Goal: Obtain resource: Obtain resource

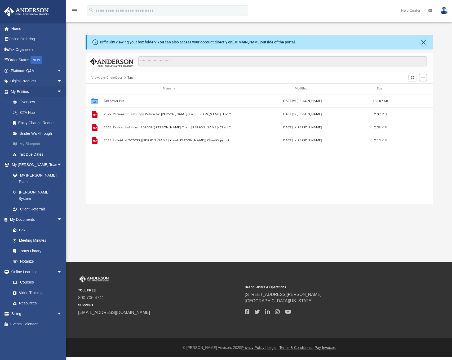
scroll to position [117, 344]
click at [24, 225] on link "Box" at bounding box center [38, 230] width 63 height 11
click at [22, 225] on link "Box" at bounding box center [38, 230] width 63 height 11
click at [423, 43] on button "Close" at bounding box center [423, 41] width 7 height 7
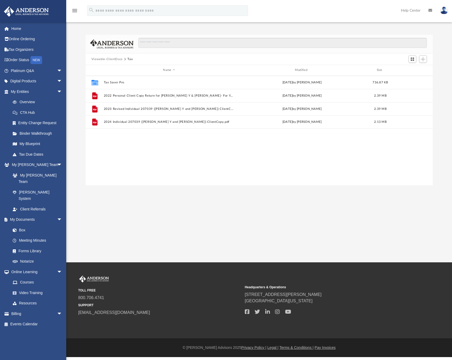
click at [157, 208] on div "App [EMAIL_ADDRESS][DOMAIN_NAME] Sign Out [EMAIL_ADDRESS][DOMAIN_NAME] Home Onl…" at bounding box center [226, 131] width 452 height 263
click at [27, 225] on link "Box" at bounding box center [38, 230] width 63 height 11
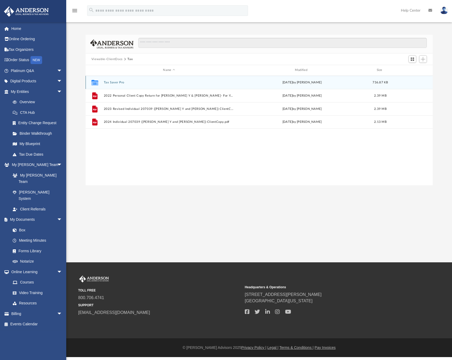
click at [109, 82] on button "Tax Saver Pro" at bounding box center [169, 82] width 131 height 3
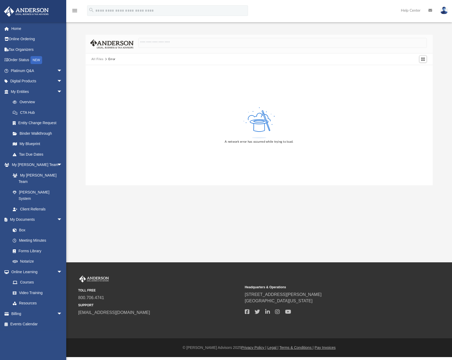
click at [445, 11] on img at bounding box center [444, 11] width 8 height 8
drag, startPoint x: 194, startPoint y: 94, endPoint x: 189, endPoint y: 91, distance: 5.7
click at [194, 94] on div "A network error has occurred while trying to load." at bounding box center [259, 125] width 347 height 120
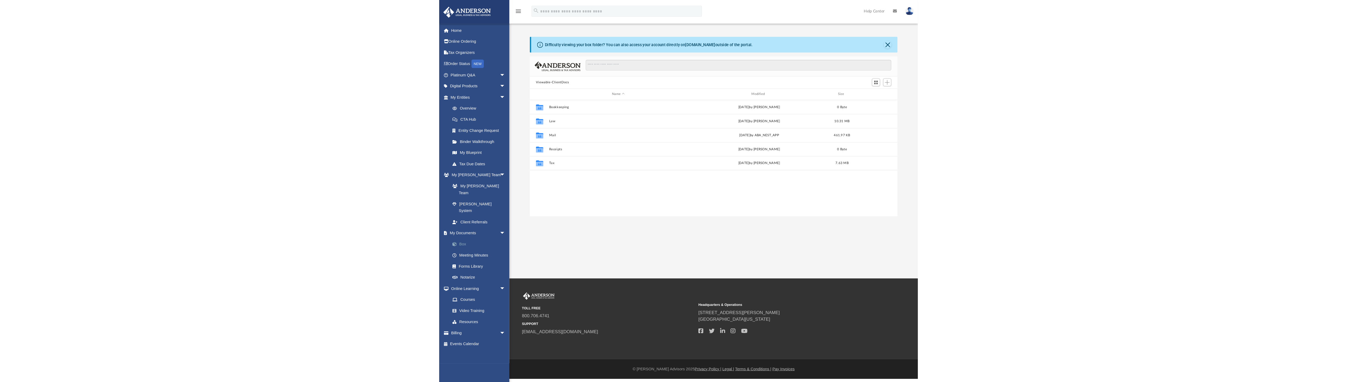
scroll to position [117, 344]
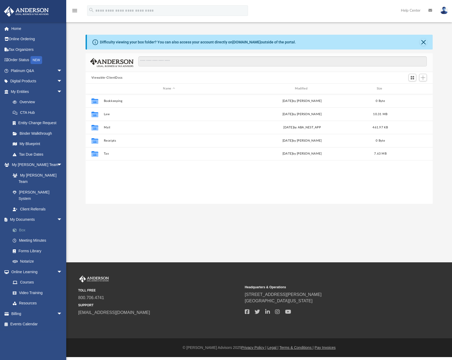
click at [23, 225] on link "Box" at bounding box center [38, 230] width 63 height 11
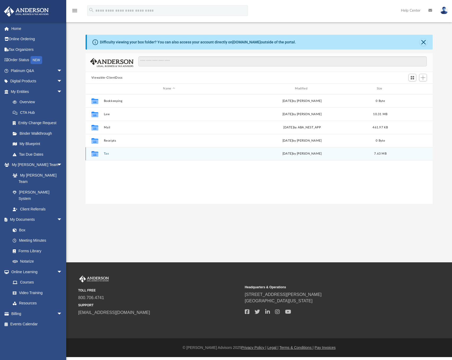
click at [99, 154] on div "Collaborated Folder" at bounding box center [94, 154] width 13 height 8
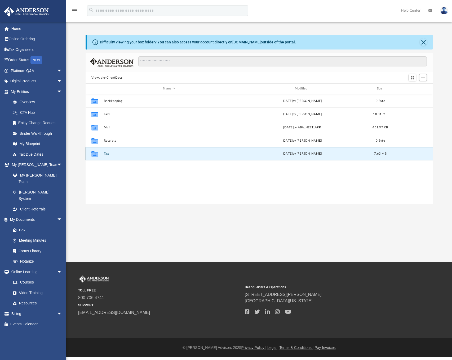
click at [106, 152] on button "Tax" at bounding box center [169, 153] width 131 height 3
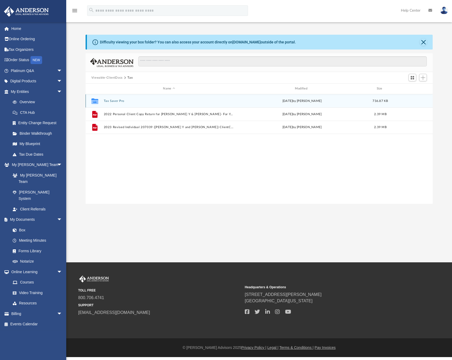
click at [117, 100] on button "Tax Saver Pro" at bounding box center [169, 100] width 131 height 3
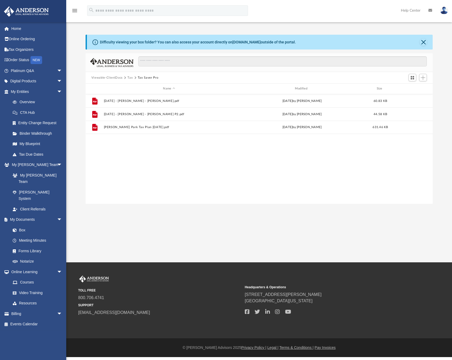
click at [204, 160] on div "File 02.26.2025 - Park, Charles - Kenzie Cox.pdf Wed Feb 26 2025 by Kenzie Cox …" at bounding box center [259, 149] width 347 height 110
click at [186, 165] on div "File 02.26.2025 - Park, Charles - Kenzie Cox.pdf Wed Feb 26 2025 by Kenzie Cox …" at bounding box center [259, 149] width 347 height 110
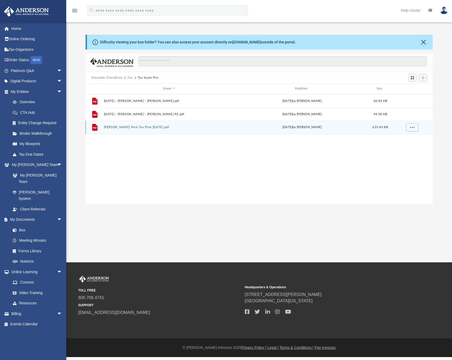
click at [129, 128] on button "Charles Park Tax Plan 2025-04-15.pdf" at bounding box center [169, 127] width 131 height 3
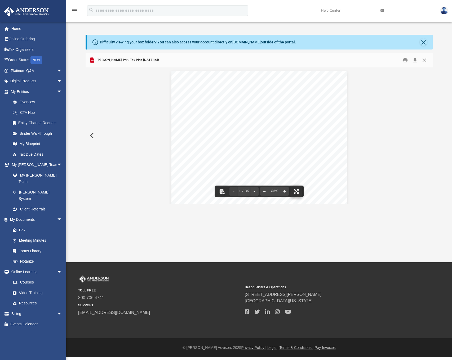
click at [295, 190] on button "File preview" at bounding box center [297, 192] width 12 height 12
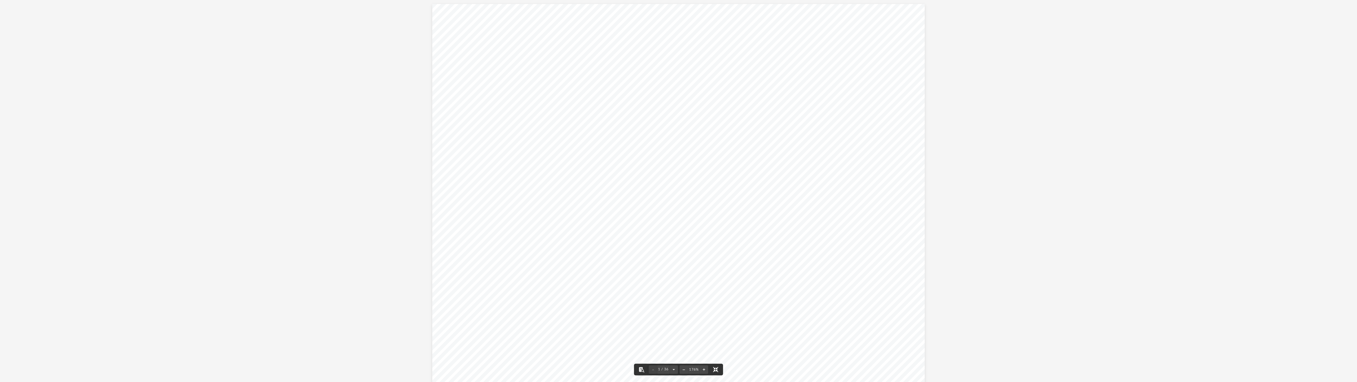
scroll to position [117, 1158]
click at [452, 295] on div "Charles Park Tax Planning Report | Tax Year 2025 Presented by Kenzie Cox" at bounding box center [678, 194] width 492 height 380
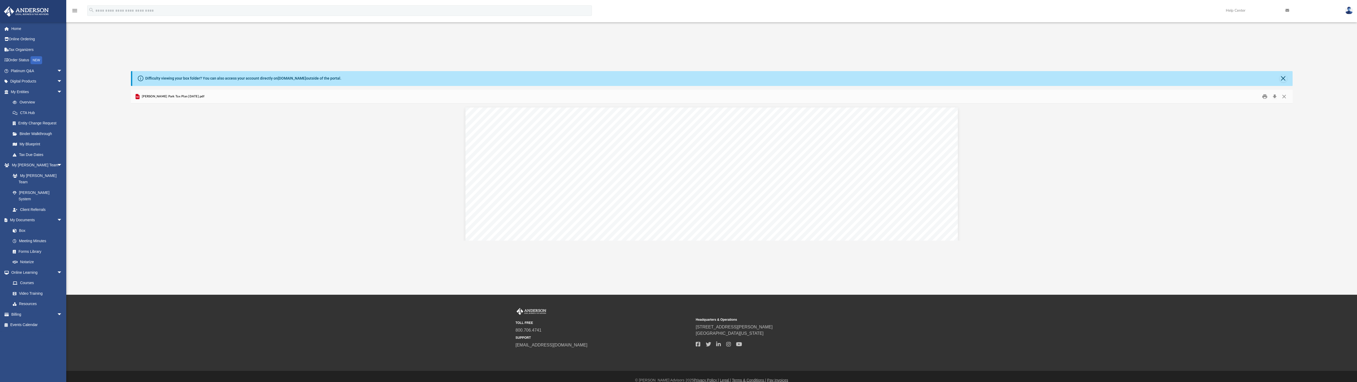
scroll to position [143, 0]
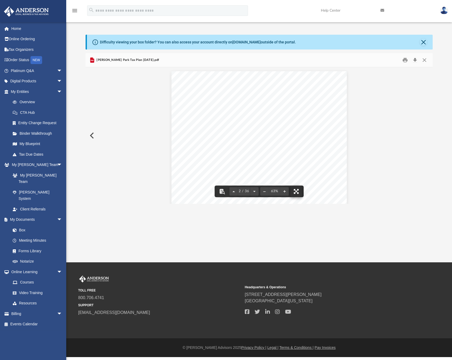
click at [297, 188] on button "File preview" at bounding box center [297, 192] width 12 height 12
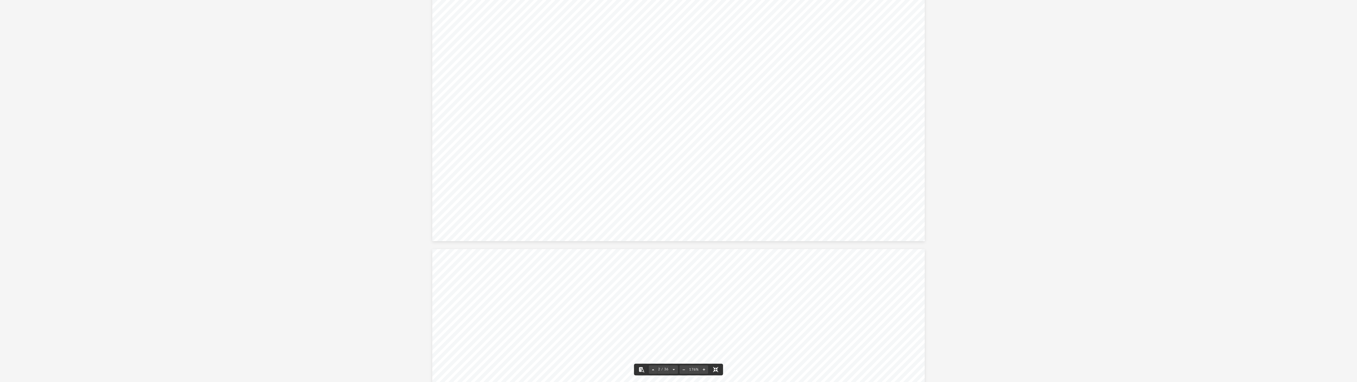
scroll to position [117, 1158]
click at [452, 210] on div "Important Information This Presentation, including all associated materials (co…" at bounding box center [678, 194] width 492 height 380
click at [452, 202] on span "assumes no obligation to update this Presentation in order to reflect changes in" at bounding box center [756, 203] width 246 height 6
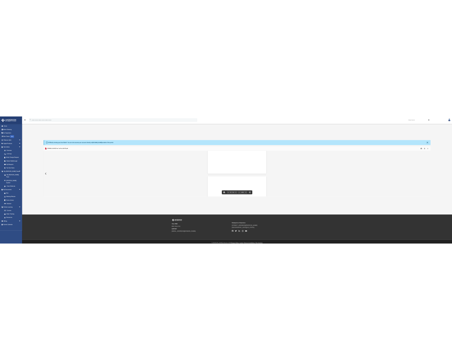
scroll to position [1721, 0]
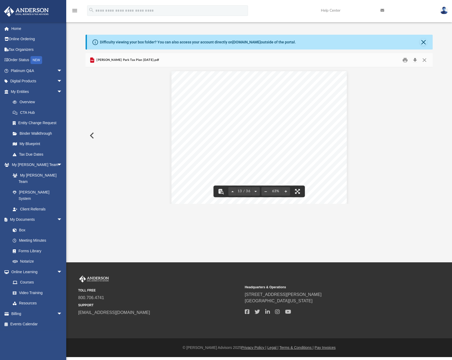
click at [271, 101] on div "Charles Park's Individual Tax Planning Recommendations You can see our recommen…" at bounding box center [259, 138] width 175 height 135
click at [421, 42] on button "Close" at bounding box center [423, 41] width 7 height 7
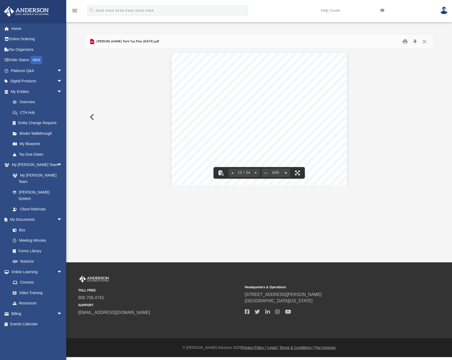
click at [85, 120] on div "Difficulty viewing your box folder? You can also access your account directly o…" at bounding box center [259, 110] width 386 height 151
click at [95, 115] on button "Preview" at bounding box center [92, 117] width 12 height 15
